Goal: Find specific page/section

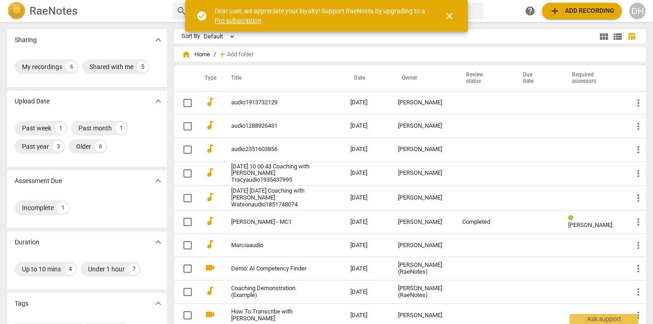
click at [254, 99] on td "audio1913732129" at bounding box center [281, 102] width 123 height 23
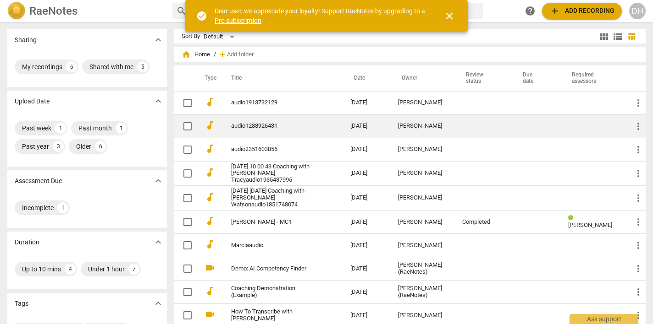
click at [390, 127] on td "[DATE]" at bounding box center [367, 126] width 48 height 23
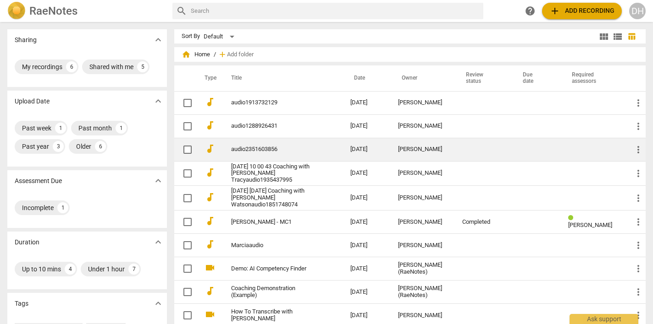
click at [255, 149] on link "audio2351603856" at bounding box center [274, 149] width 86 height 7
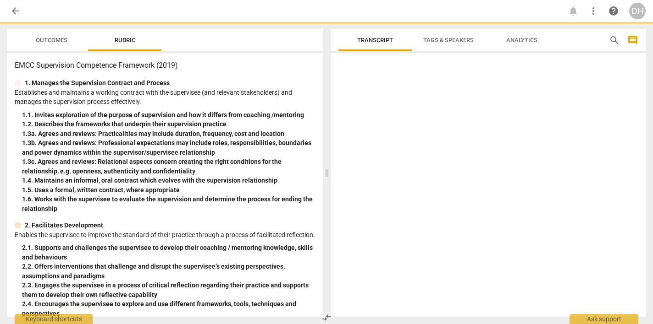
click at [255, 149] on div "1. 3b. Agrees and reviews: Professional expectations may include roles, respons…" at bounding box center [168, 147] width 293 height 19
